Goal: Task Accomplishment & Management: Manage account settings

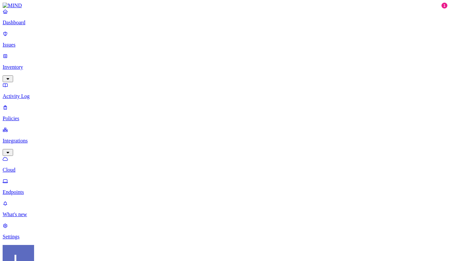
click at [30, 26] on p "Dashboard" at bounding box center [225, 23] width 445 height 6
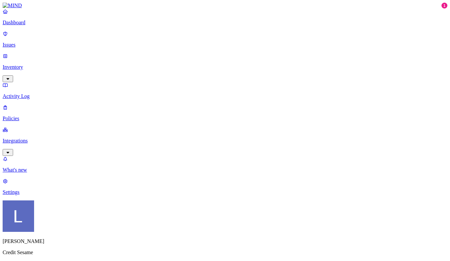
click at [33, 42] on p "Issues" at bounding box center [225, 45] width 445 height 6
click at [33, 64] on p "Inventory" at bounding box center [225, 67] width 445 height 6
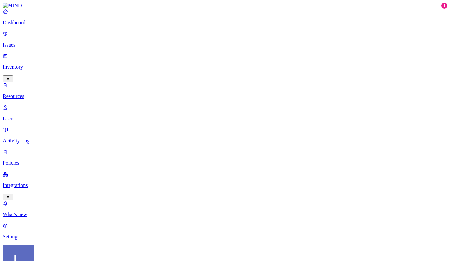
click at [35, 116] on p "Users" at bounding box center [225, 119] width 445 height 6
click at [30, 138] on p "Activity Log" at bounding box center [225, 141] width 445 height 6
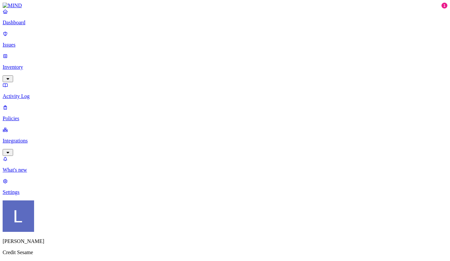
click at [30, 105] on link "Policies" at bounding box center [225, 113] width 445 height 17
click at [29, 64] on p "Inventory" at bounding box center [225, 67] width 445 height 6
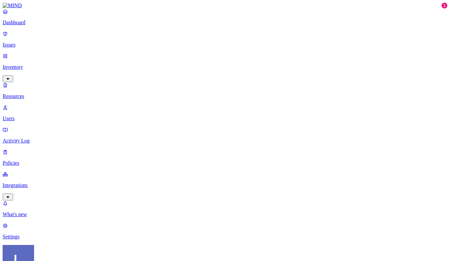
click at [39, 172] on link "Integrations" at bounding box center [225, 186] width 445 height 28
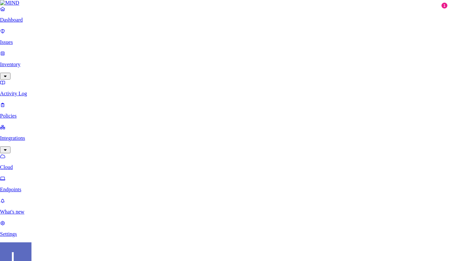
scroll to position [96, 0]
type input "Google Drive"
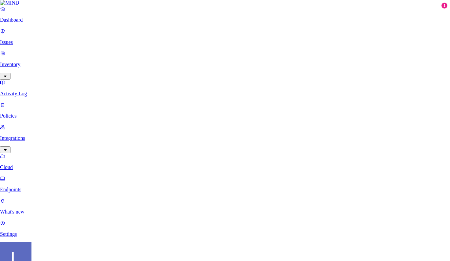
type input "[EMAIL_ADDRESS][DOMAIN_NAME]"
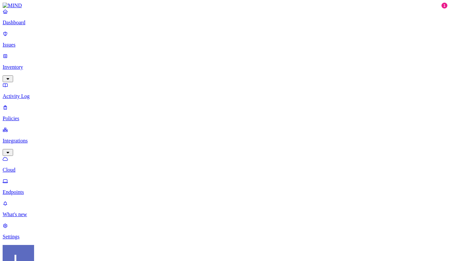
click at [36, 167] on p "Cloud" at bounding box center [225, 170] width 445 height 6
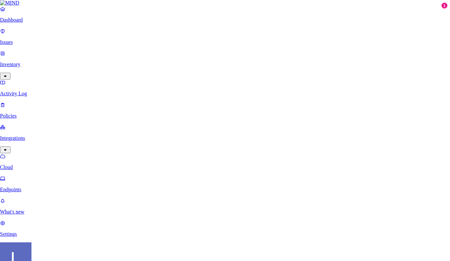
scroll to position [110, 0]
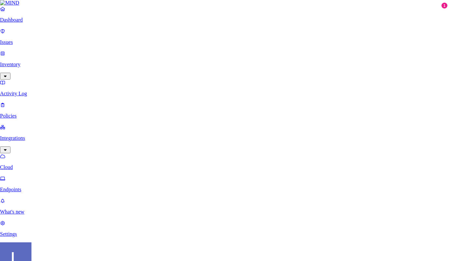
scroll to position [101, 0]
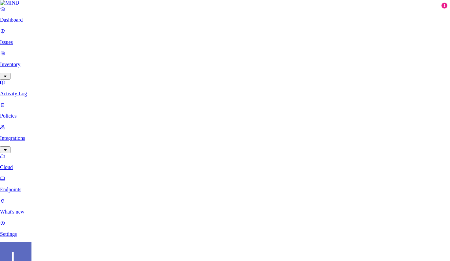
type input "https://creditsesame.okta.com"
paste input "Tl4xwzp7o60rTsv2Z7pxw9zVAC6lIWIOtMKJ-Dot6DP8UZjsnf2DKJ0AFrPRRFYU"
type input "Tl4xwzp7o60rTsv2Z7pxw9zVAC6lIWIOtMKJ-Dot6DP8UZjsnf2DKJ0AFrPRRFYU"
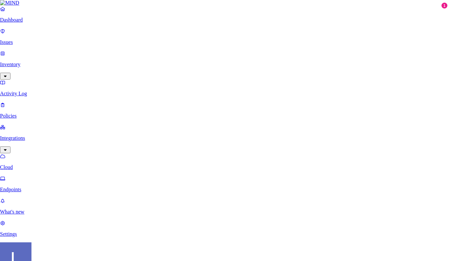
paste input "0oaql2fgl8sh7wfs45d7"
type input "0oaql2fgl8sh7wfs45d7"
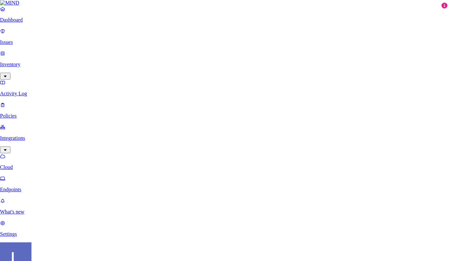
scroll to position [233, 0]
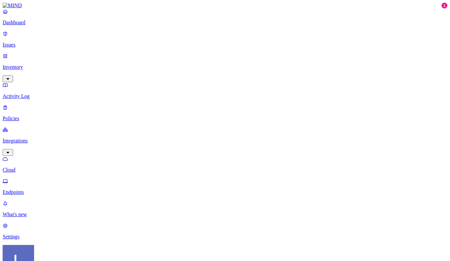
click at [29, 236] on p "Settings" at bounding box center [225, 237] width 445 height 6
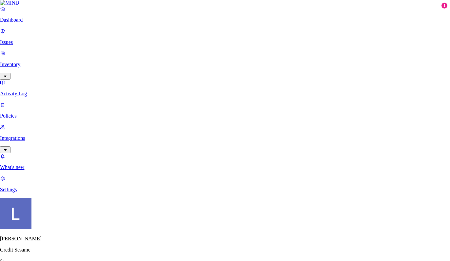
type input "MIND-POV"
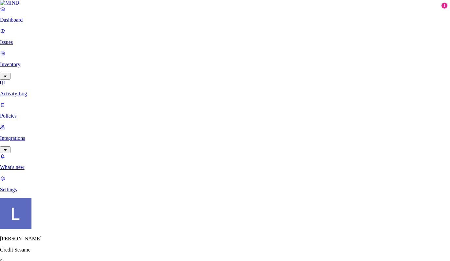
paste input "mind-dlp"
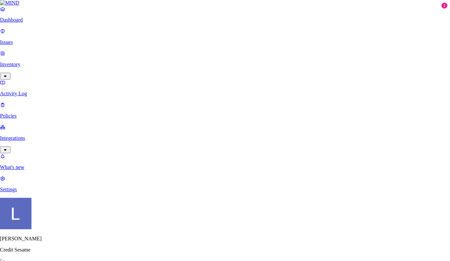
type input "#mind-dlp"
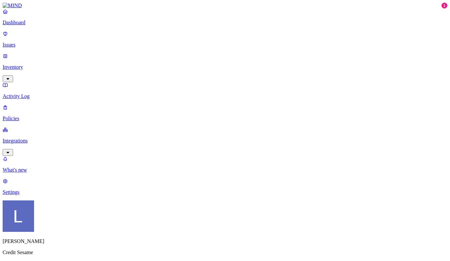
drag, startPoint x: 195, startPoint y: 62, endPoint x: 270, endPoint y: 58, distance: 75.2
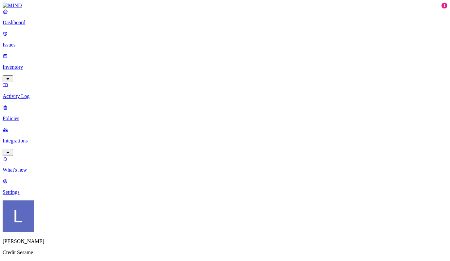
click at [56, 93] on p "Activity Log" at bounding box center [225, 96] width 445 height 6
click at [40, 195] on p "Settings" at bounding box center [225, 193] width 445 height 6
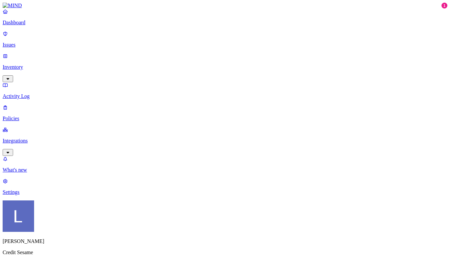
click at [46, 138] on p "Integrations" at bounding box center [225, 141] width 445 height 6
